Goal: Task Accomplishment & Management: Manage account settings

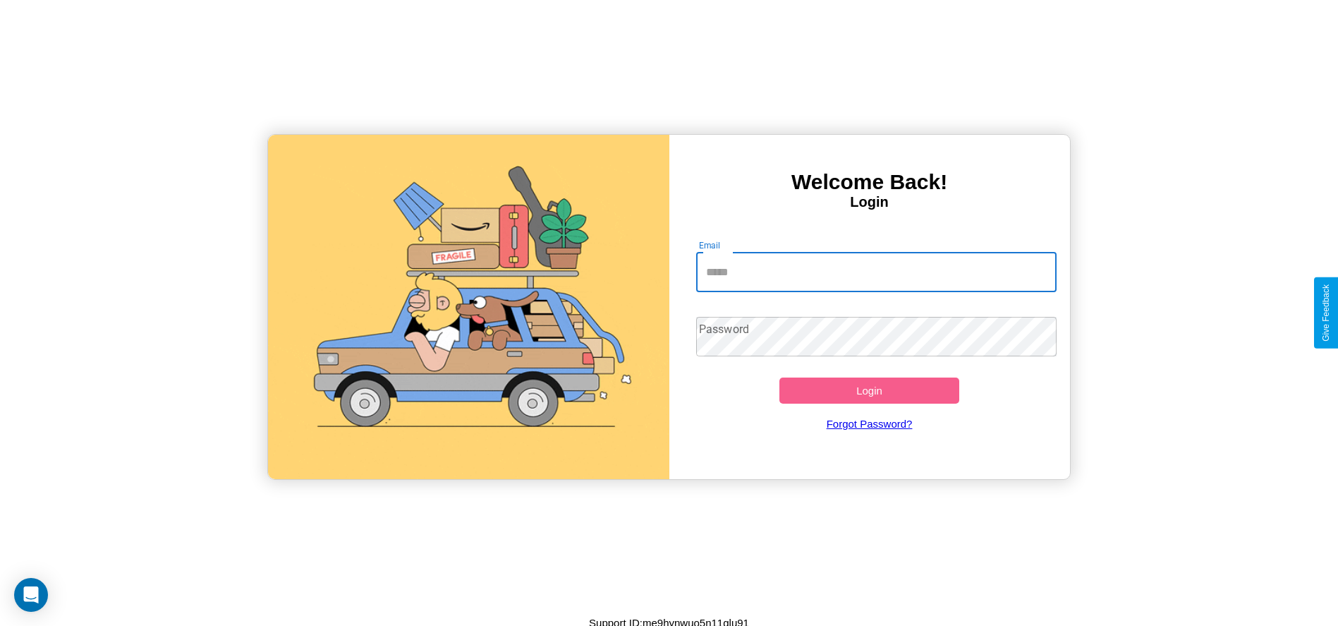
click at [876, 272] on input "Email" at bounding box center [876, 271] width 360 height 39
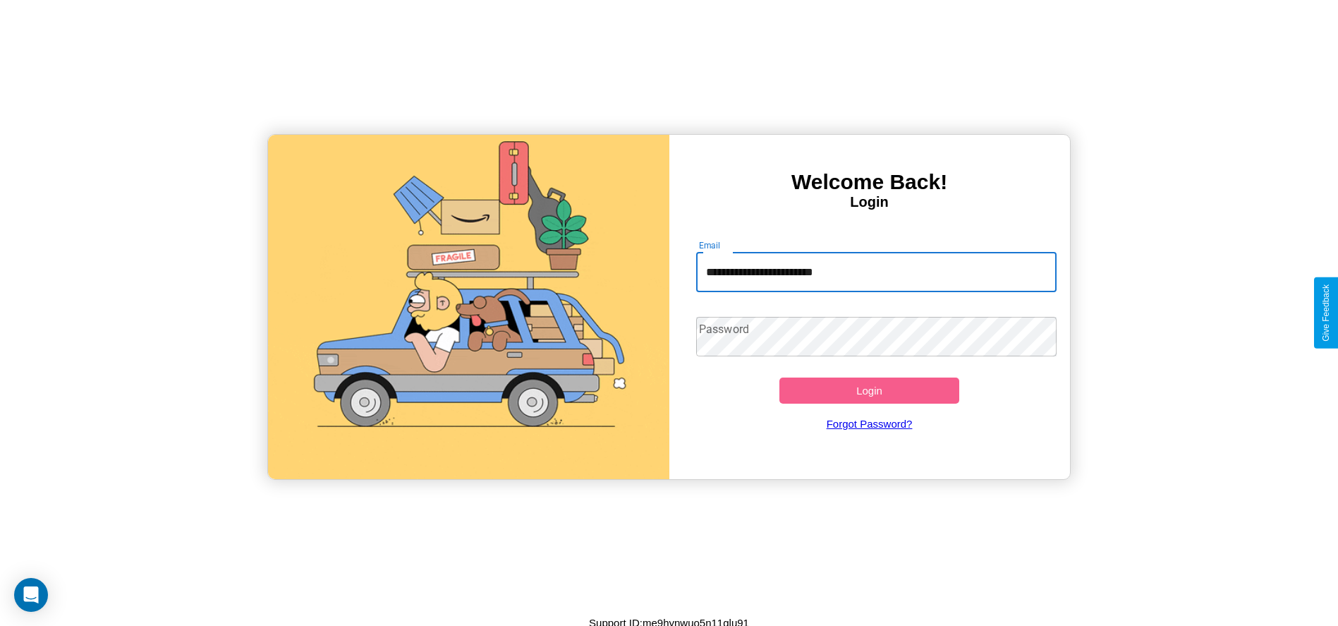
type input "**********"
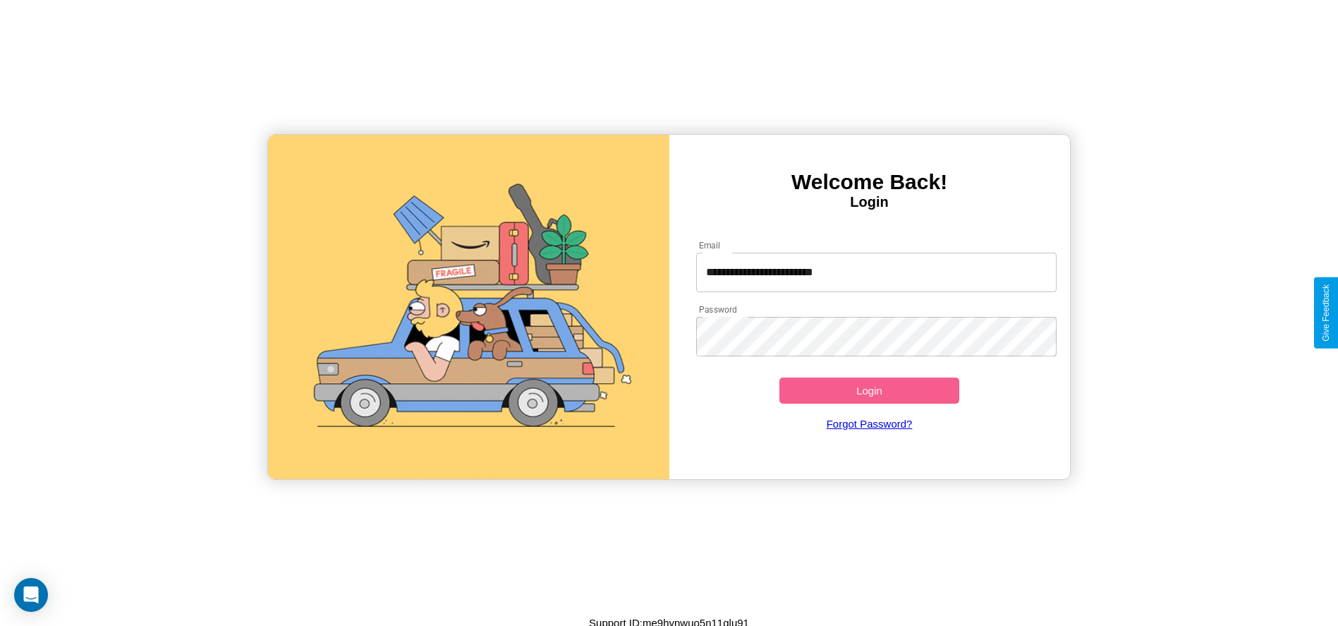
click at [869, 390] on button "Login" at bounding box center [869, 390] width 181 height 26
